Goal: Information Seeking & Learning: Learn about a topic

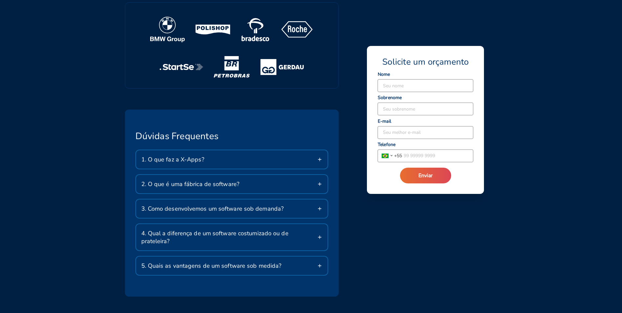
scroll to position [1049, 0]
click at [245, 155] on div "1. O que faz a X-Apps?" at bounding box center [232, 158] width 192 height 18
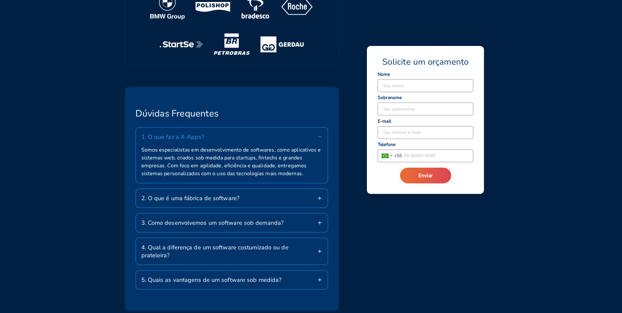
scroll to position [1081, 0]
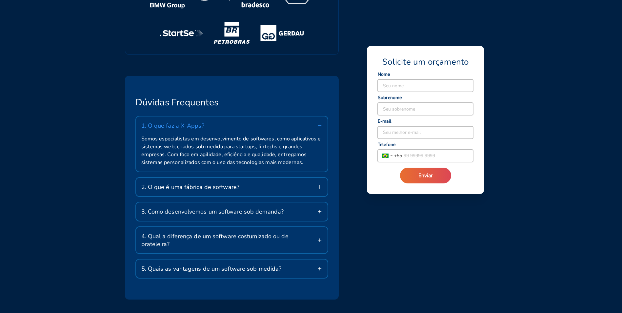
click at [201, 183] on div "2. O que é uma fábrica de software?" at bounding box center [232, 187] width 192 height 18
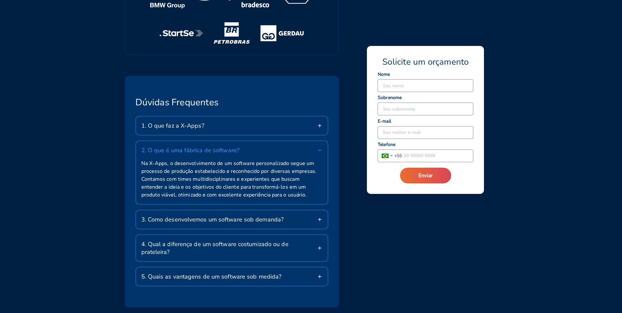
scroll to position [1114, 0]
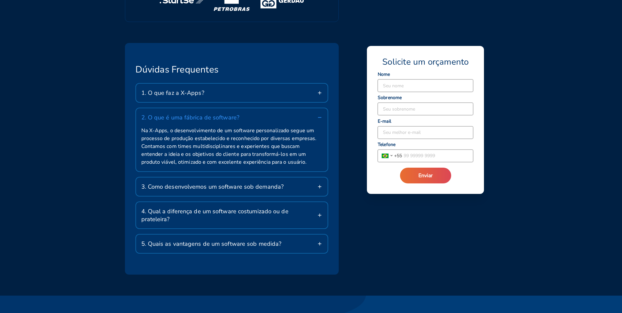
click at [209, 186] on span "3. Como desenvolvemos um software sob demanda?" at bounding box center [212, 187] width 143 height 8
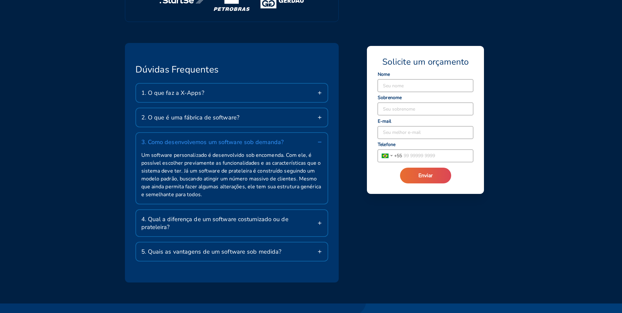
click at [214, 214] on div "4. Qual a diferença de um software costumizado ou de prateleira?" at bounding box center [232, 223] width 192 height 26
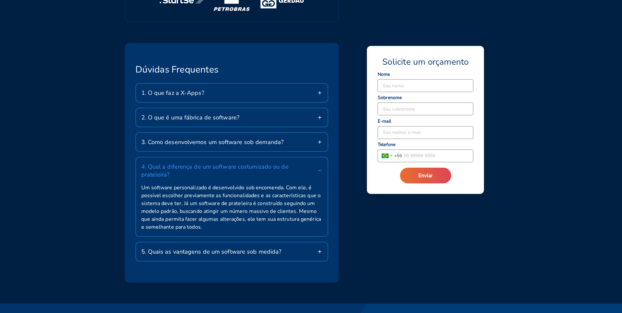
click at [224, 242] on div "5. Quais as vantagens de um software sob medida?" at bounding box center [232, 251] width 192 height 18
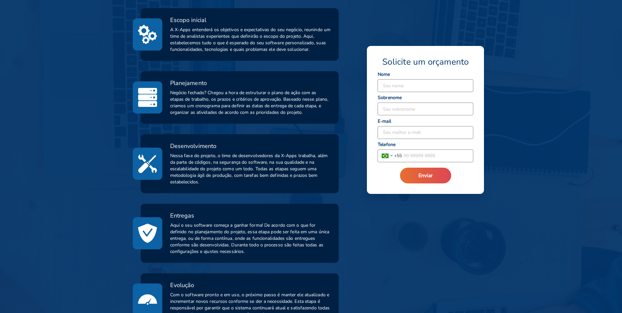
scroll to position [0, 0]
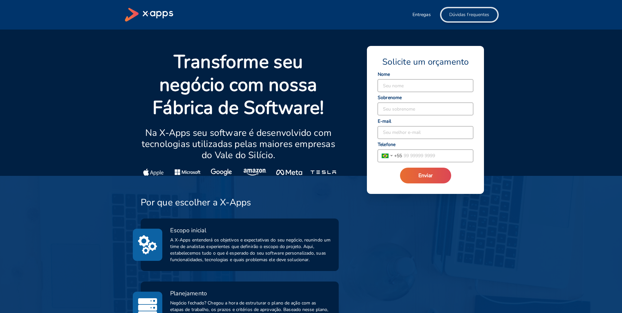
click at [464, 12] on span "Dúvidas frequentes" at bounding box center [469, 14] width 40 height 7
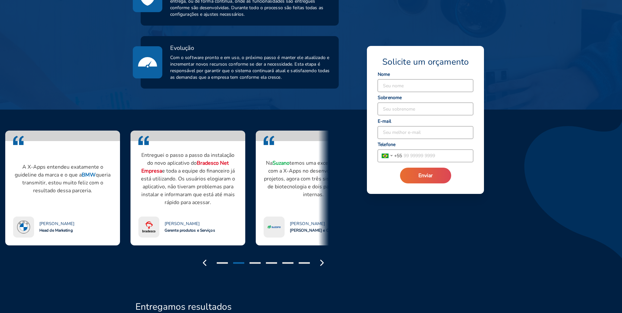
scroll to position [458, 0]
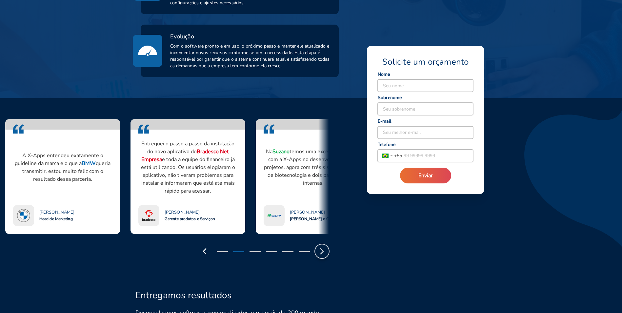
click at [321, 248] on polyline "button" at bounding box center [322, 250] width 3 height 5
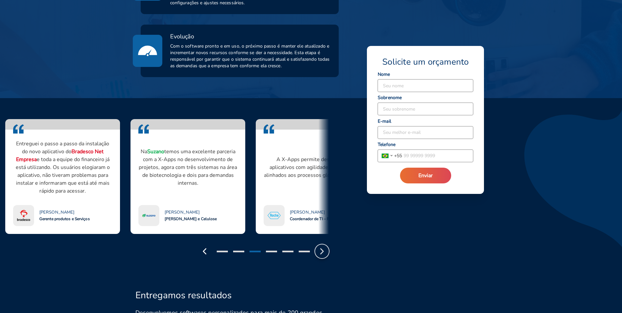
click at [323, 253] on icon "button" at bounding box center [322, 251] width 10 height 10
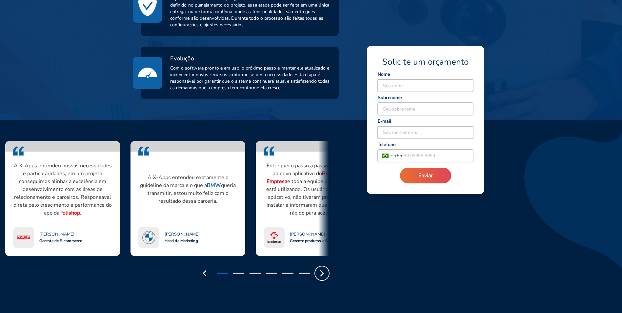
scroll to position [426, 0]
